Goal: Find specific page/section: Find specific page/section

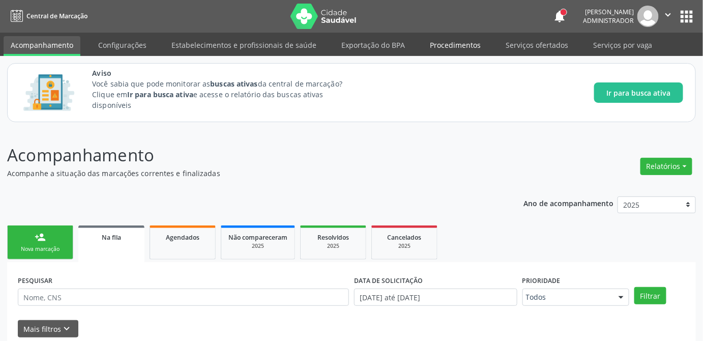
click at [441, 44] on link "Procedimentos" at bounding box center [455, 45] width 65 height 18
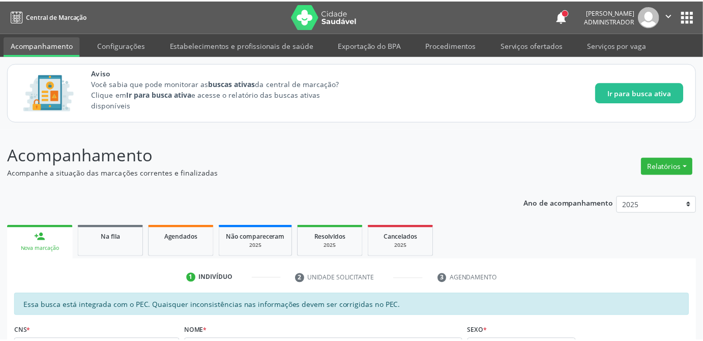
scroll to position [17, 0]
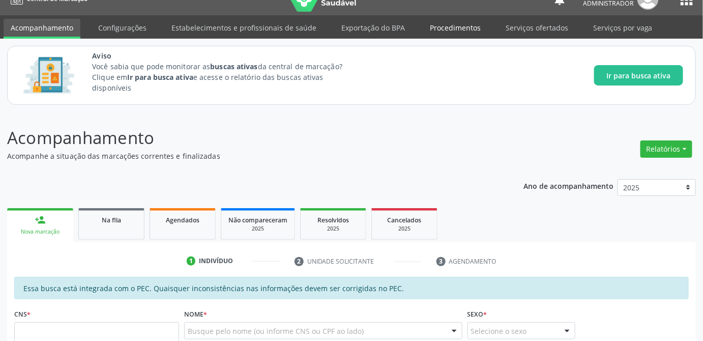
click at [438, 28] on link "Procedimentos" at bounding box center [455, 28] width 65 height 18
